Goal: Obtain resource: Obtain resource

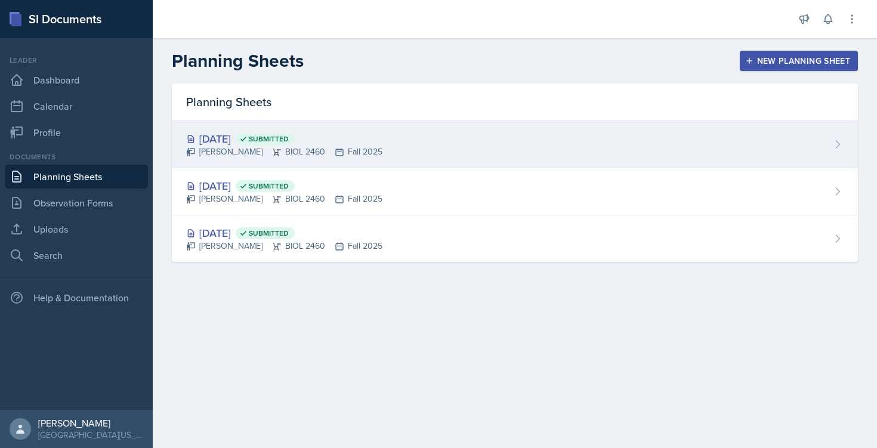
click at [267, 141] on div "[DATE] Submitted" at bounding box center [284, 139] width 196 height 16
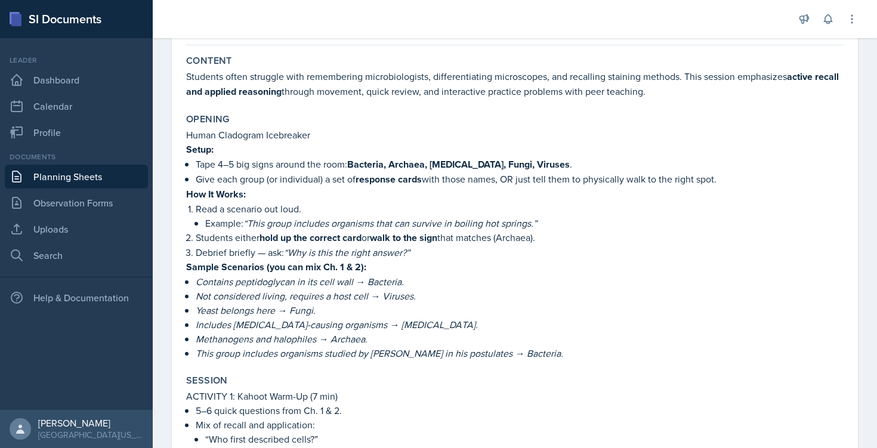
scroll to position [101, 0]
drag, startPoint x: 187, startPoint y: 135, endPoint x: 323, endPoint y: 140, distance: 135.5
click at [324, 140] on p "Human Cladogram Icebreaker" at bounding box center [515, 134] width 658 height 14
click at [229, 132] on p "Human Cladogram Icebreaker" at bounding box center [515, 134] width 658 height 14
drag, startPoint x: 220, startPoint y: 134, endPoint x: 320, endPoint y: 138, distance: 100.3
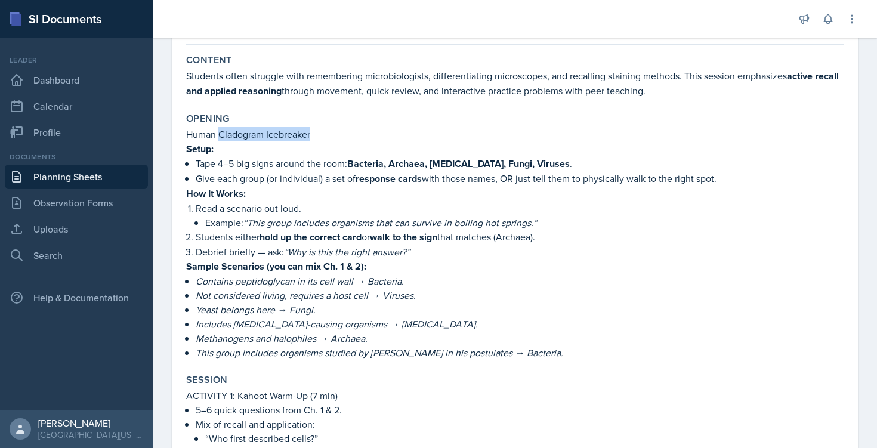
click at [320, 138] on p "Human Cladogram Icebreaker" at bounding box center [515, 134] width 658 height 14
copy p "Cladogram Icebreaker"
click at [264, 224] on em "“This group includes organisms that can survive in boiling hot springs.”" at bounding box center [390, 222] width 294 height 13
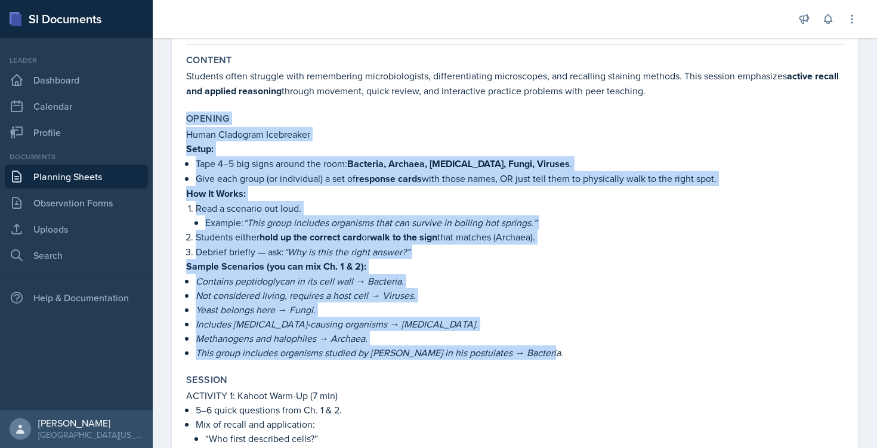
drag, startPoint x: 186, startPoint y: 121, endPoint x: 554, endPoint y: 350, distance: 432.8
click at [554, 350] on div "Opening Human Cladogram Icebreaker Setup: Tape 4–5 big signs around the room: B…" at bounding box center [514, 236] width 667 height 257
click at [354, 300] on em "Not considered living, requires a host cell → Viruses." at bounding box center [306, 295] width 220 height 13
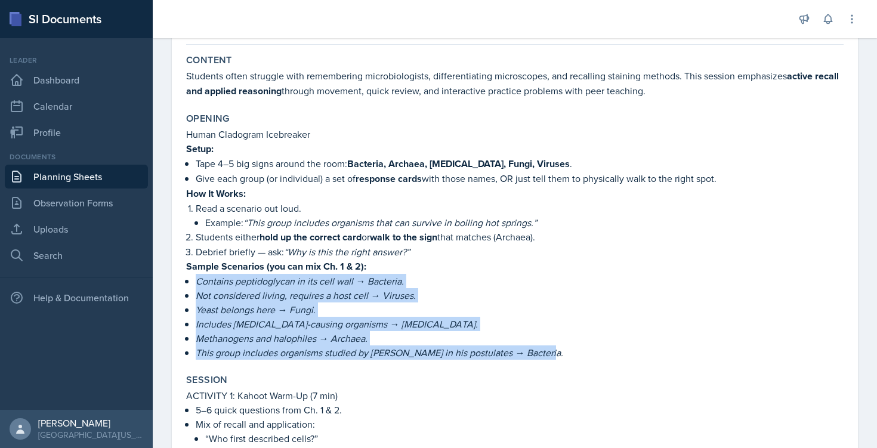
drag, startPoint x: 193, startPoint y: 283, endPoint x: 584, endPoint y: 349, distance: 395.7
click at [584, 349] on div "Human Cladogram Icebreaker Setup: Tape 4–5 big signs around the room: Bacteria,…" at bounding box center [515, 243] width 658 height 233
copy ul "Contains peptidoglycan in its cell wall → Bacteria. Not considered living, requ…"
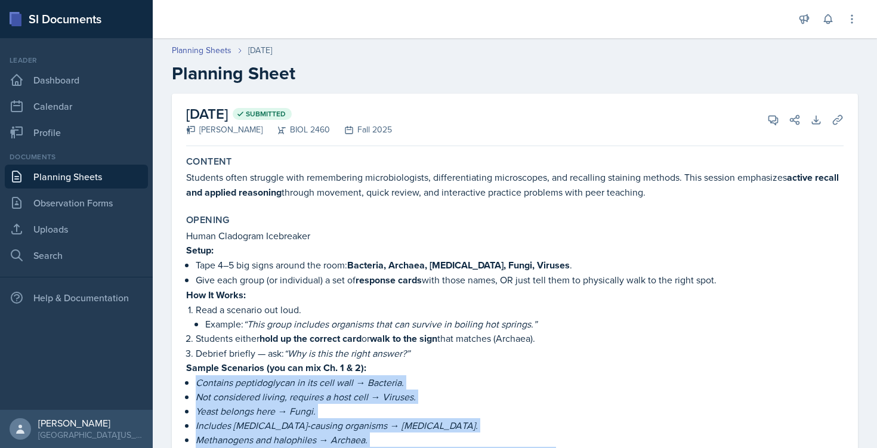
scroll to position [0, 0]
